Goal: Task Accomplishment & Management: Manage account settings

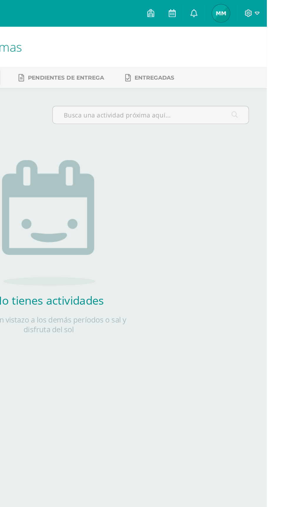
click at [268, 16] on link "Marc Alejandro Mi Perfil" at bounding box center [257, 9] width 21 height 18
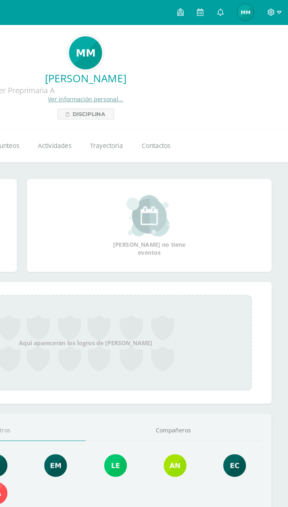
click at [276, 9] on icon at bounding box center [275, 8] width 5 height 5
click at [259, 42] on span "Cerrar sesión" at bounding box center [263, 40] width 26 height 6
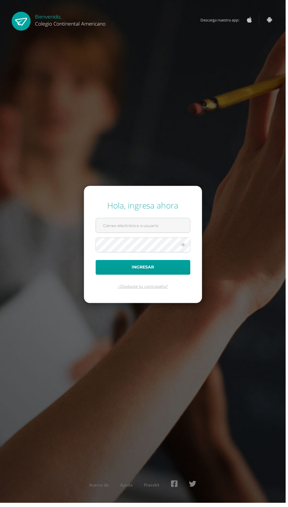
scroll to position [38, 0]
